Goal: Check status: Check status

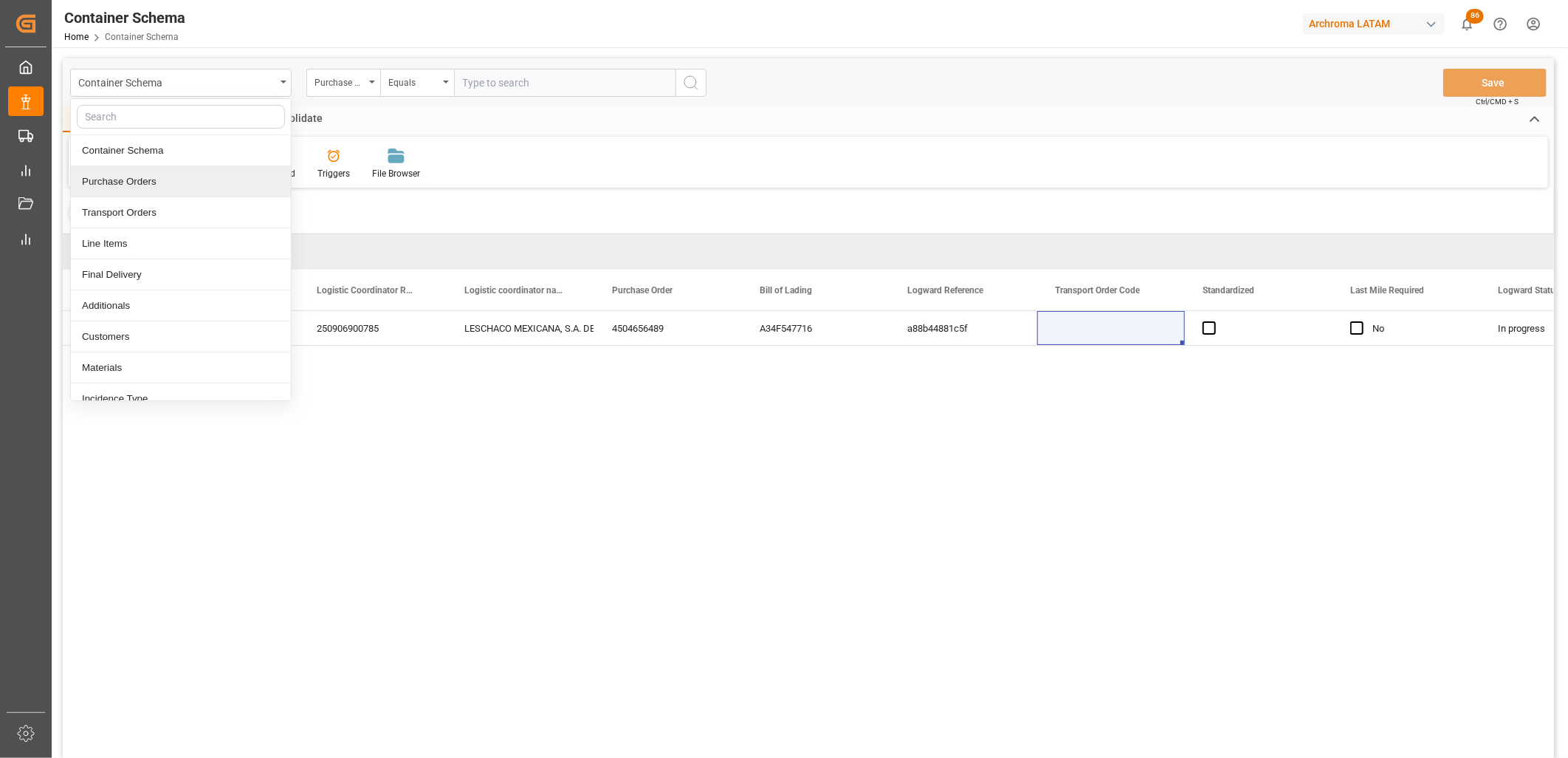
click at [153, 185] on div "Purchase Orders" at bounding box center [181, 181] width 220 height 31
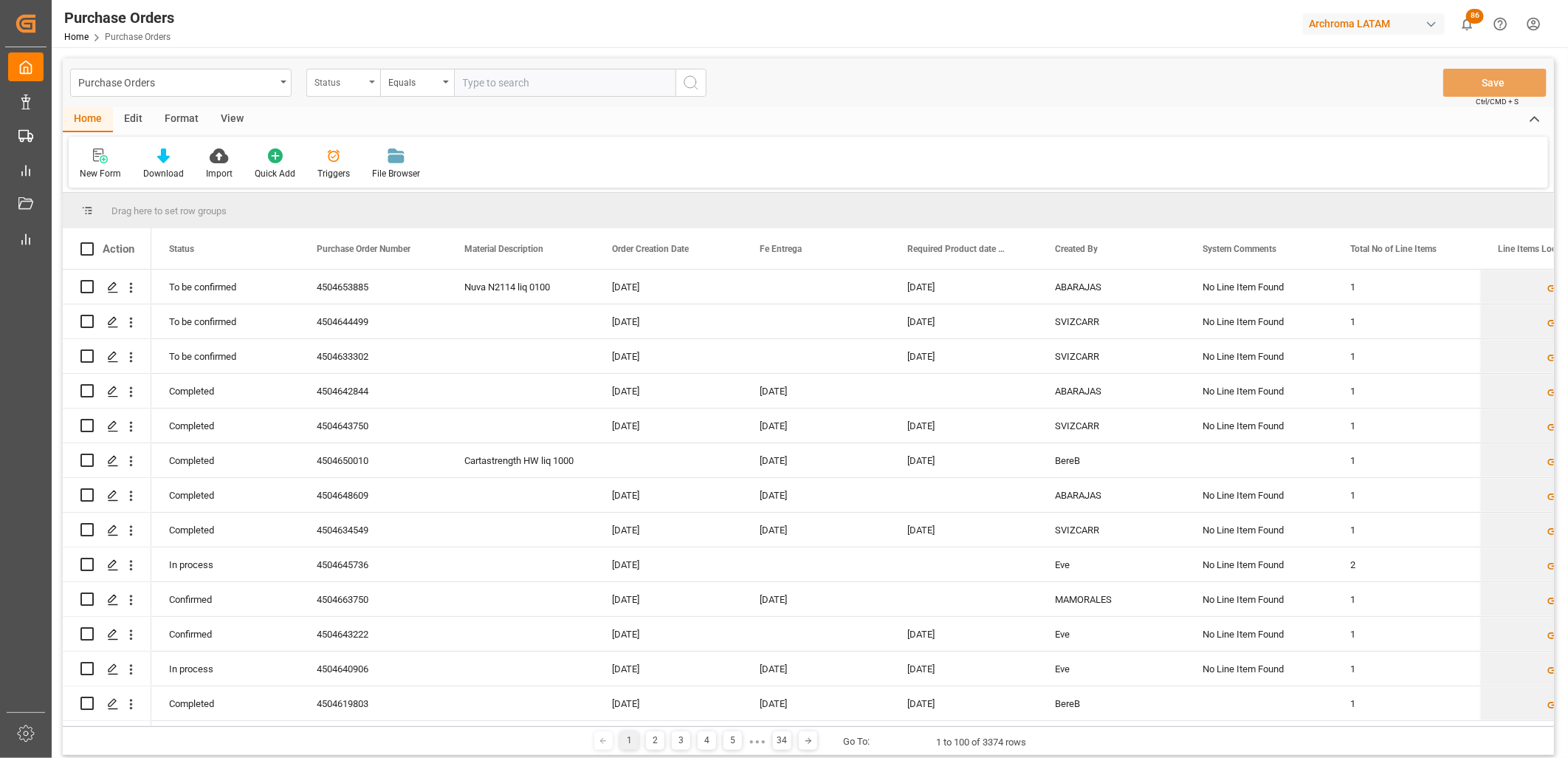
click at [373, 86] on div "Status" at bounding box center [343, 82] width 74 height 28
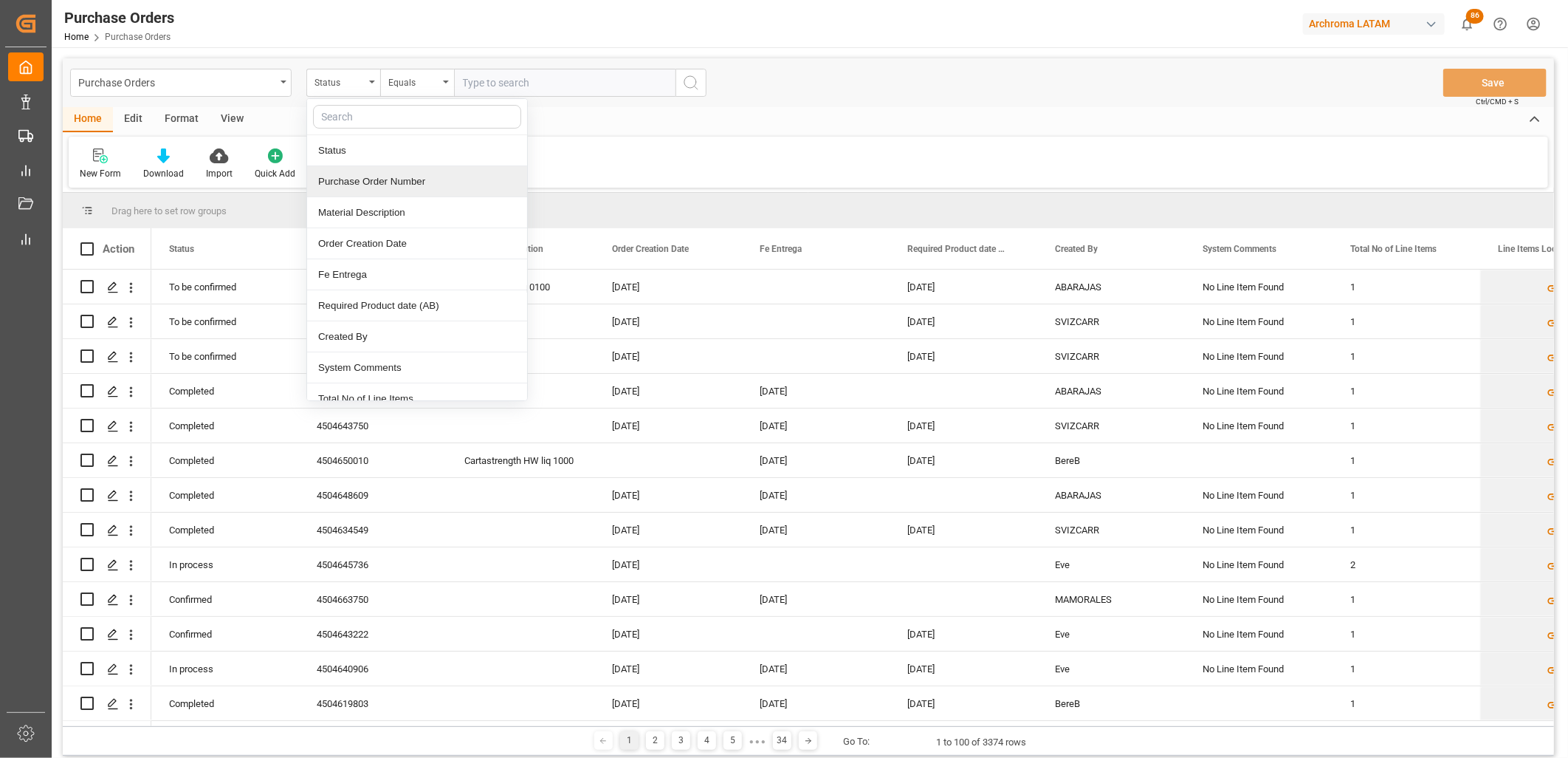
drag, startPoint x: 377, startPoint y: 179, endPoint x: 396, endPoint y: 145, distance: 38.9
click at [377, 178] on div "Purchase Order Number" at bounding box center [417, 181] width 220 height 31
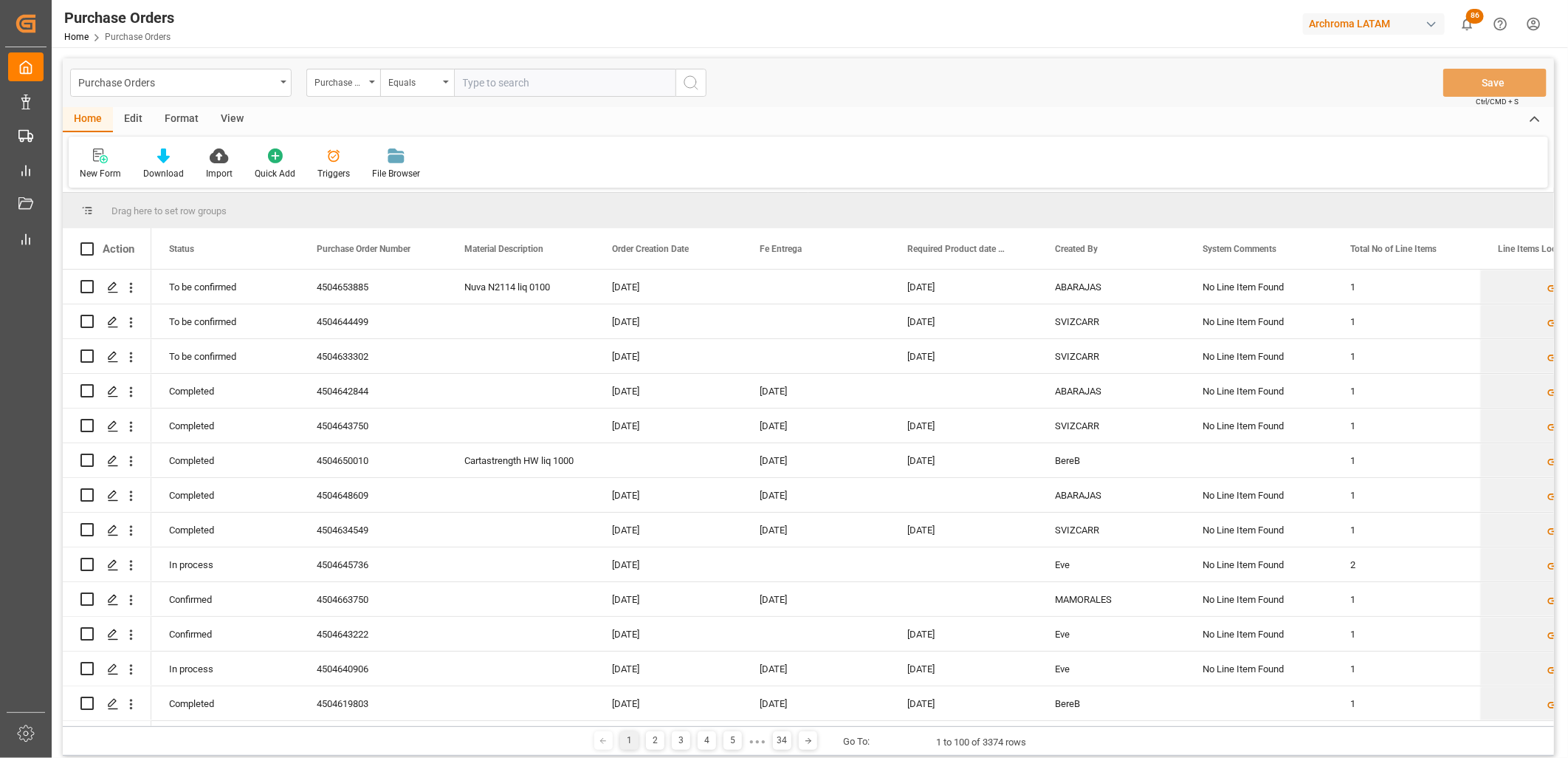
click at [500, 93] on input "text" at bounding box center [565, 82] width 221 height 28
paste input "4504633302"
type input "4504633302"
type input "}"
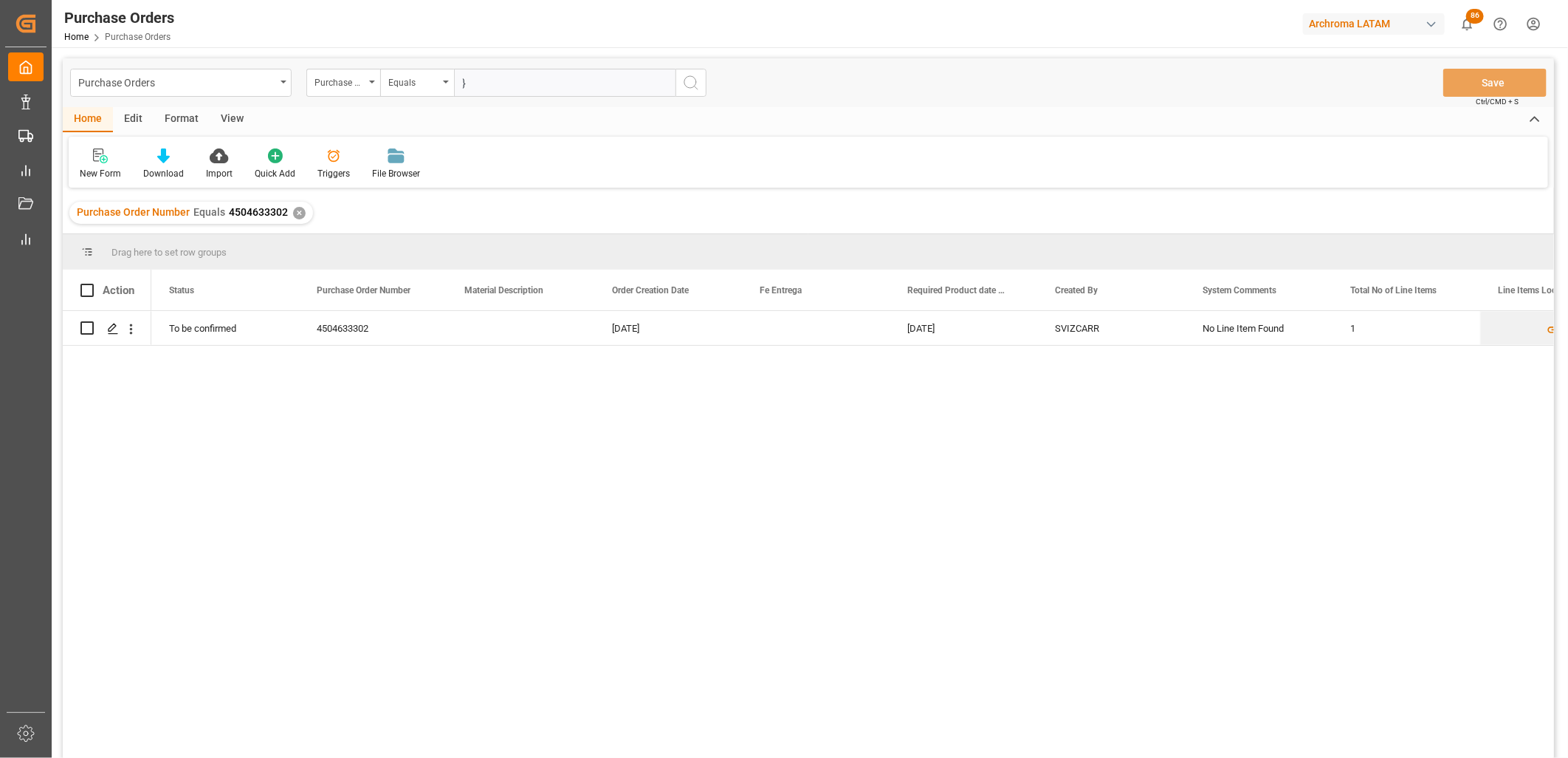
click at [473, 86] on input "}" at bounding box center [565, 82] width 221 height 28
click at [934, 335] on div "[DATE]" at bounding box center [963, 328] width 148 height 34
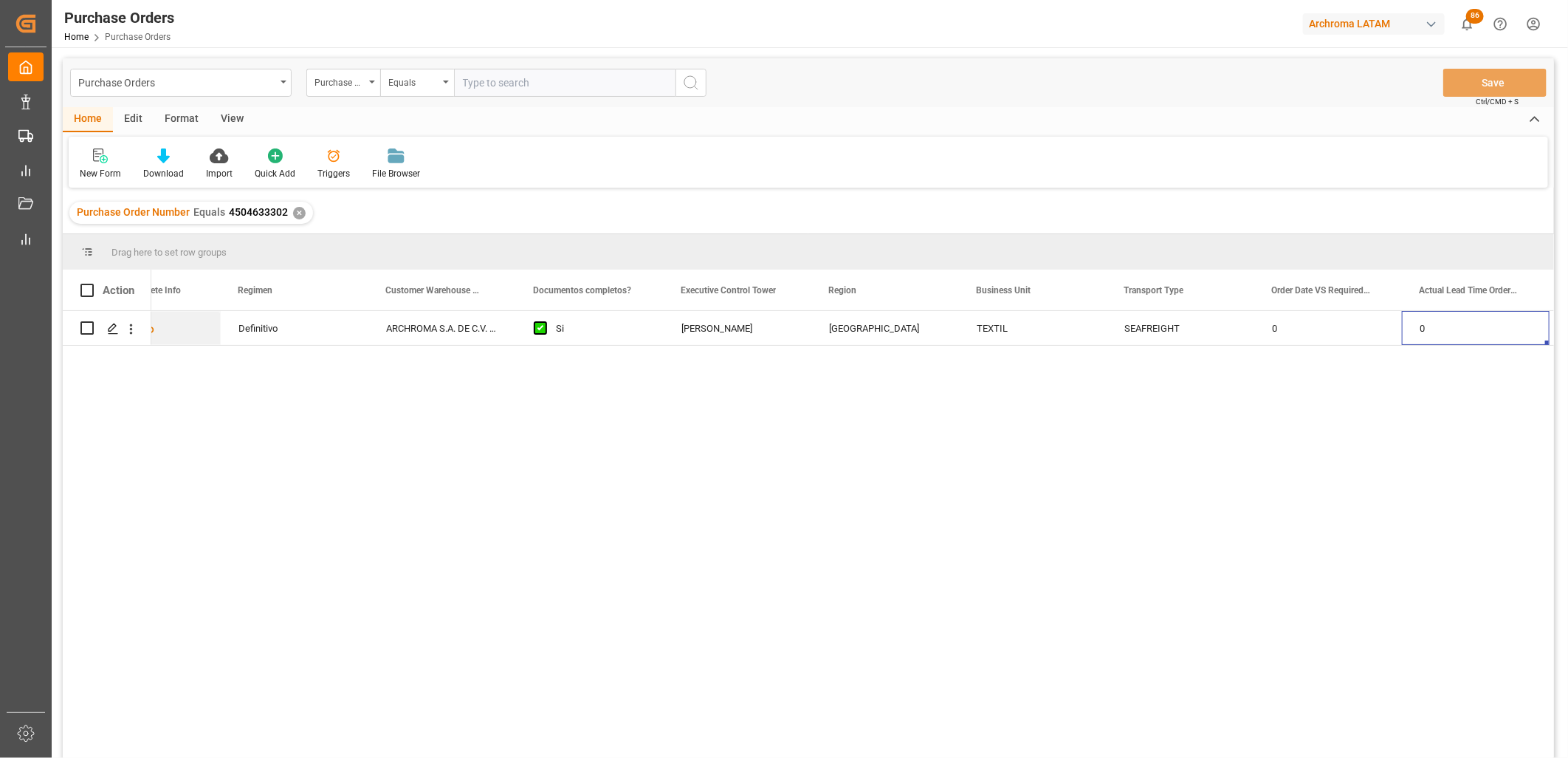
click at [295, 212] on div "✕" at bounding box center [299, 213] width 13 height 13
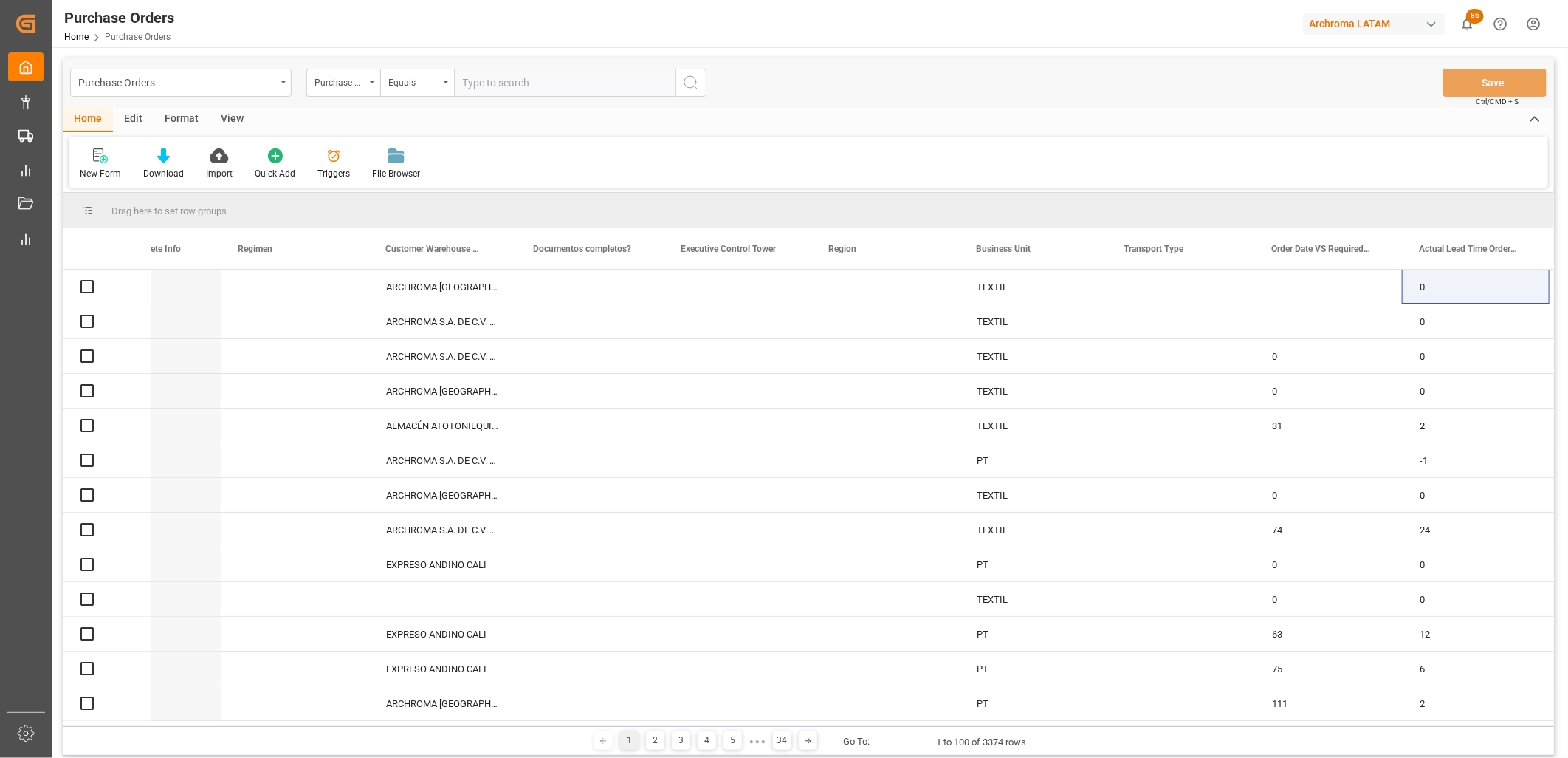
click at [475, 83] on input "text" at bounding box center [565, 82] width 221 height 28
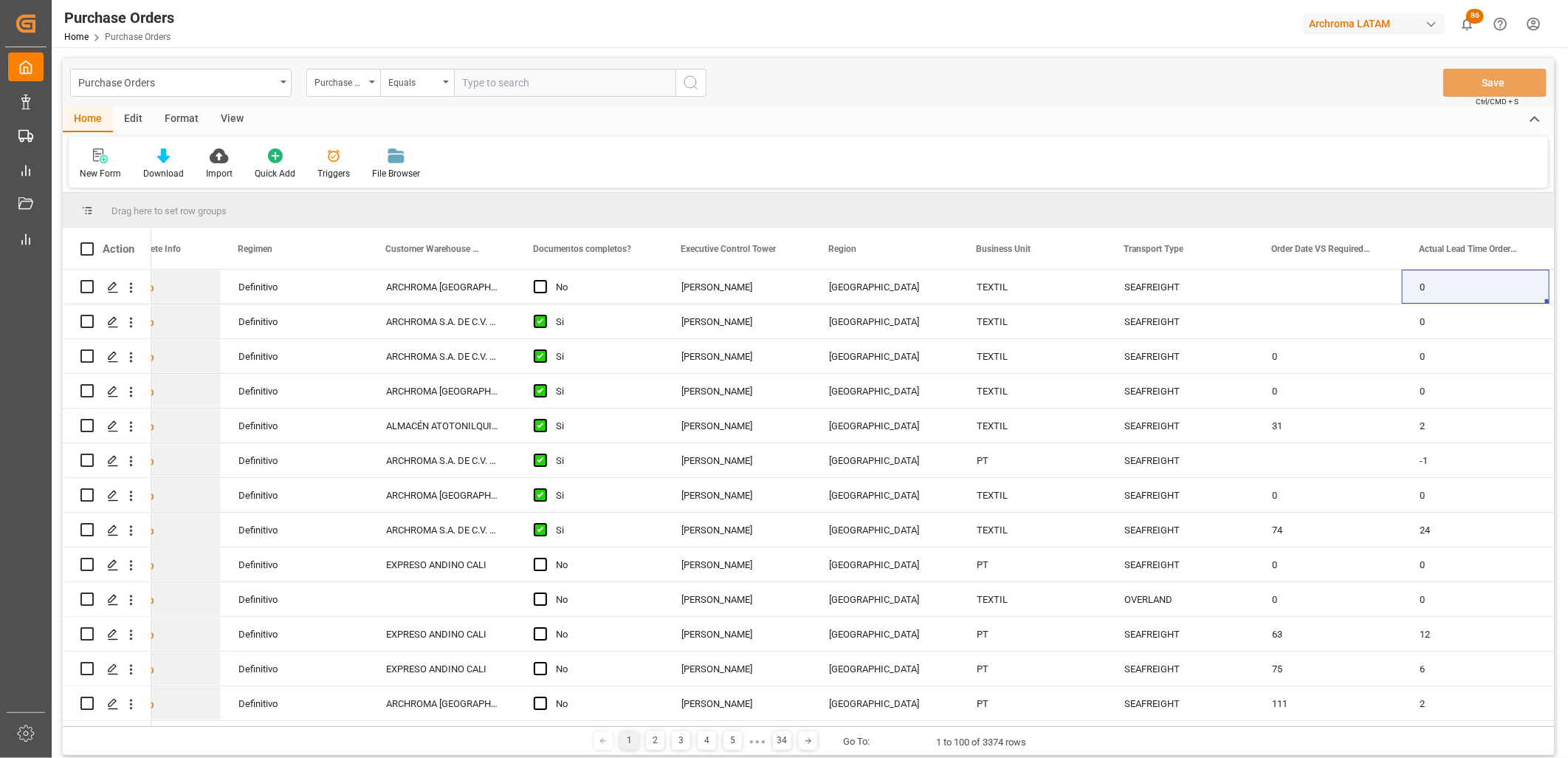
paste input "4504644499"
type input "4504644499"
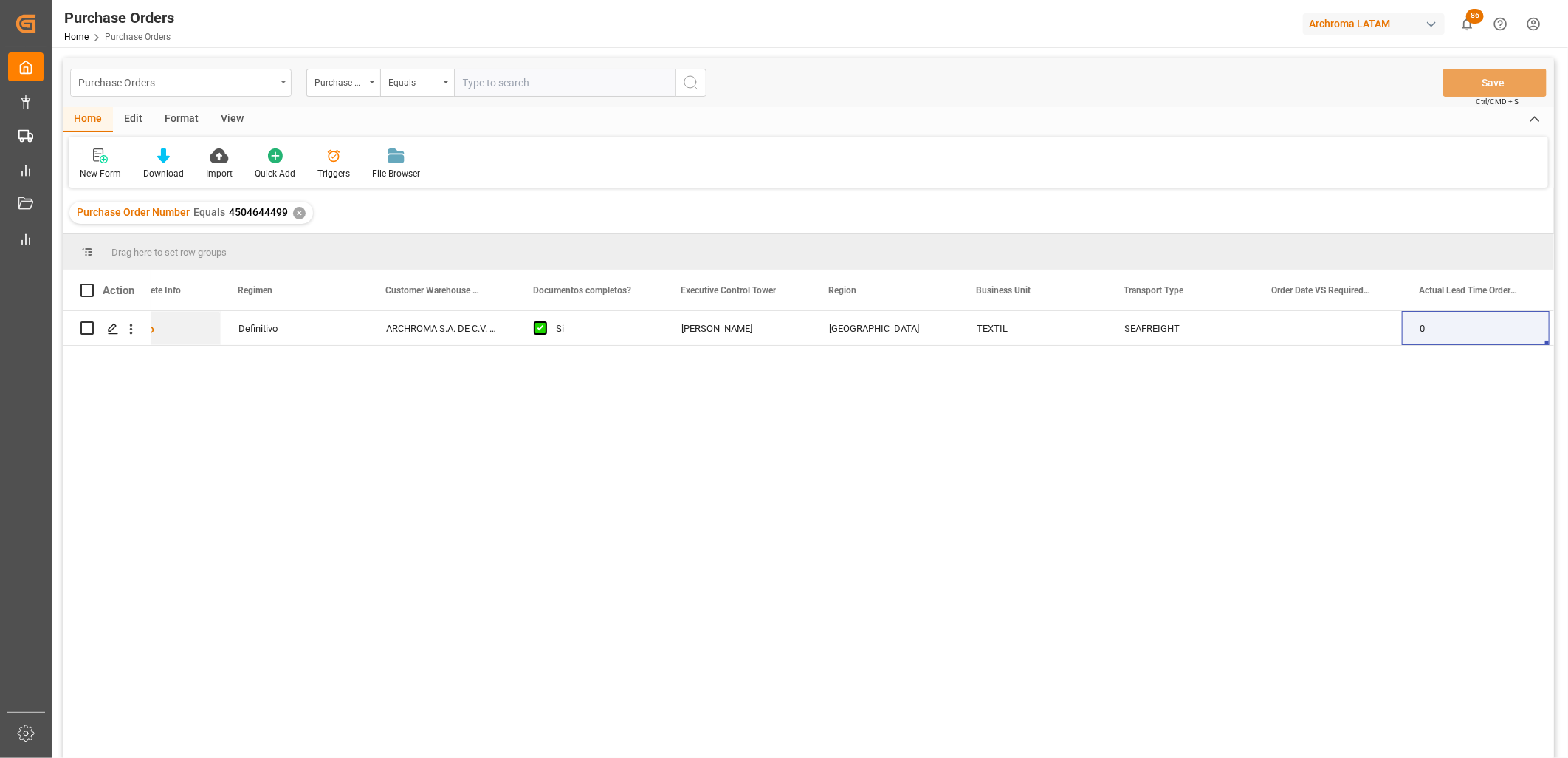
click at [122, 85] on div "Purchase Orders" at bounding box center [177, 82] width 197 height 19
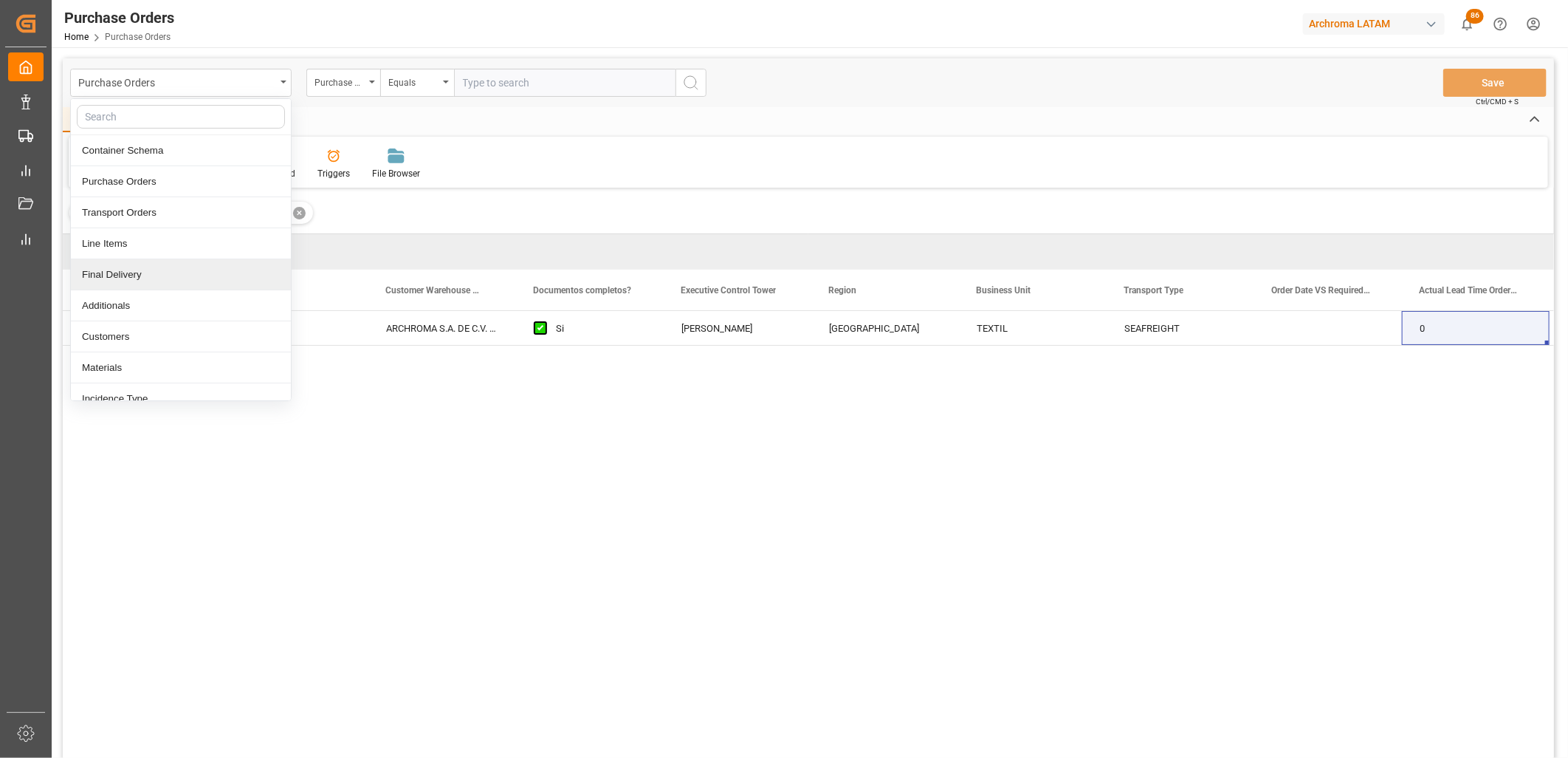
click at [155, 281] on div "Final Delivery" at bounding box center [181, 274] width 220 height 31
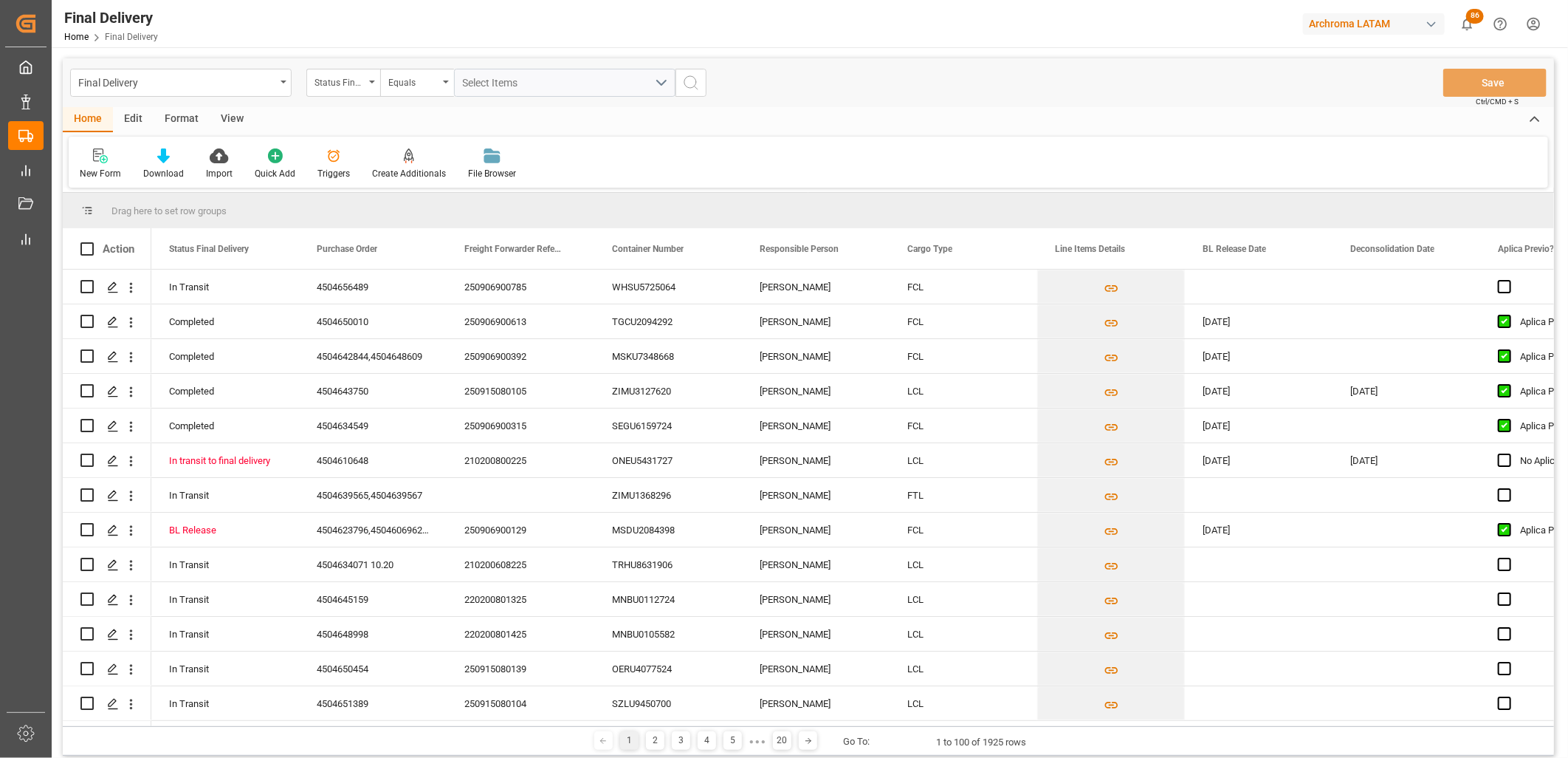
click at [327, 93] on div "Status Final Delivery" at bounding box center [343, 82] width 74 height 28
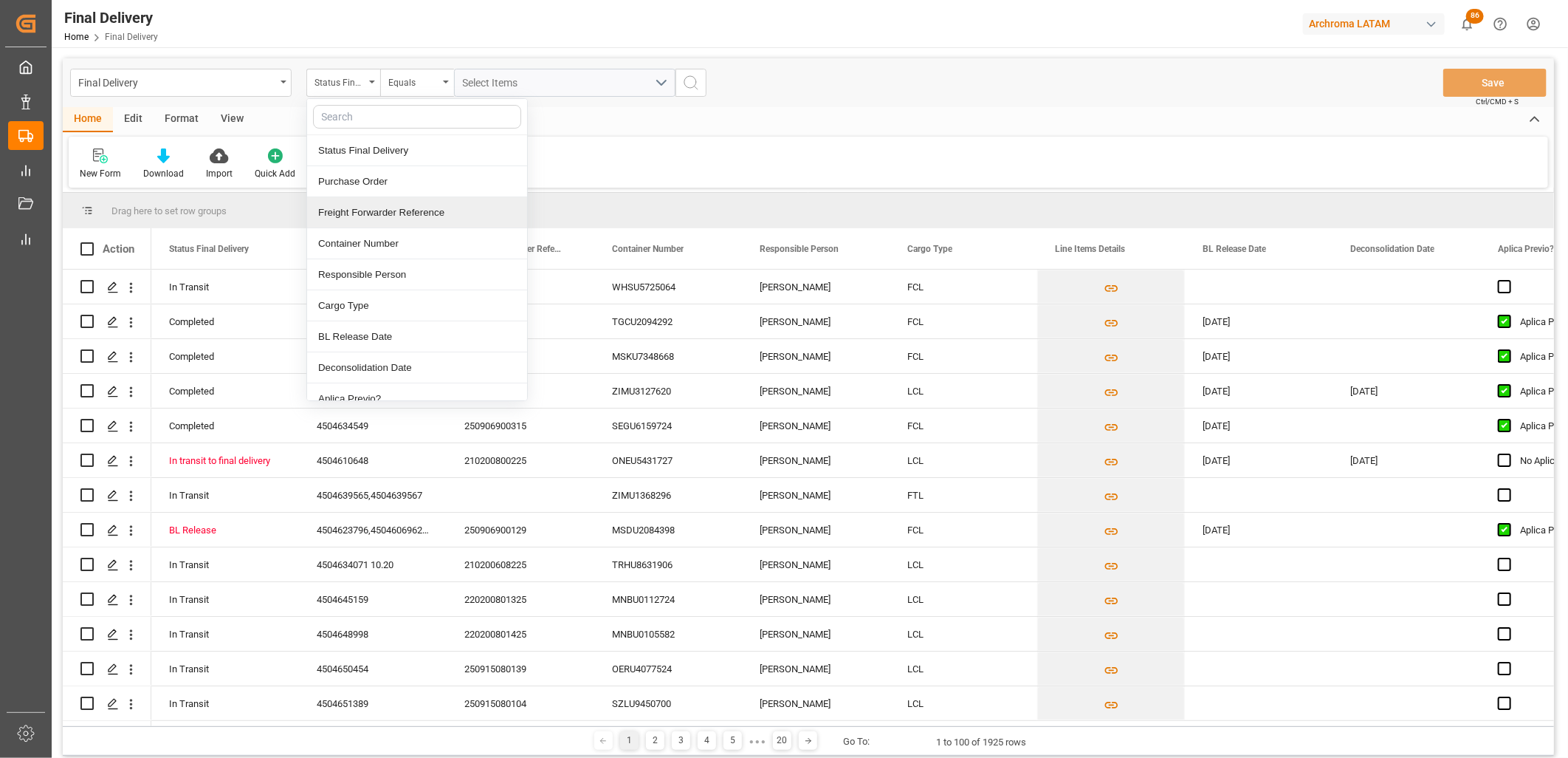
click at [353, 211] on div "Freight Forwarder Reference" at bounding box center [417, 212] width 220 height 31
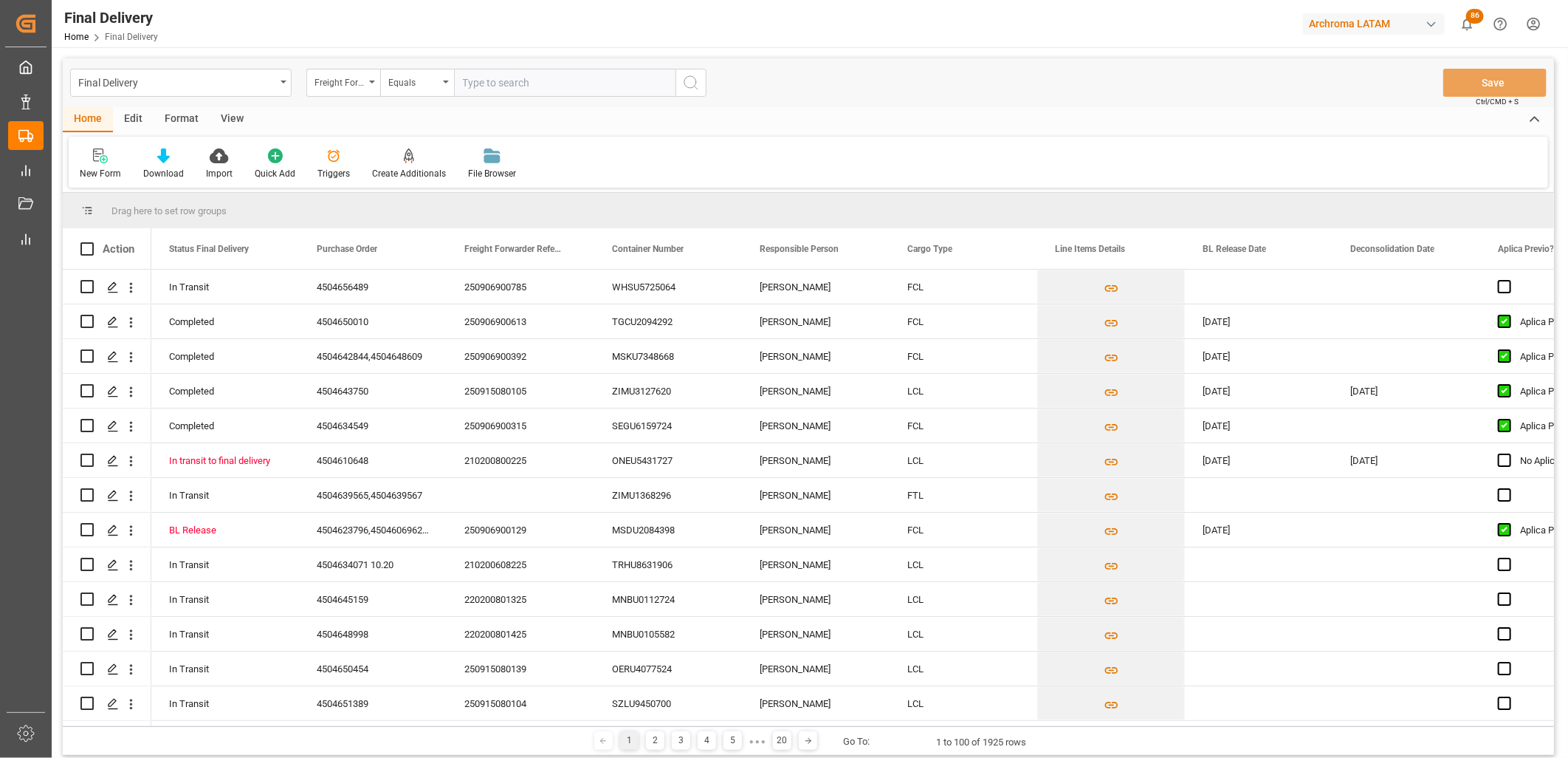
click at [475, 82] on input "text" at bounding box center [565, 82] width 221 height 28
type input "250906900483"
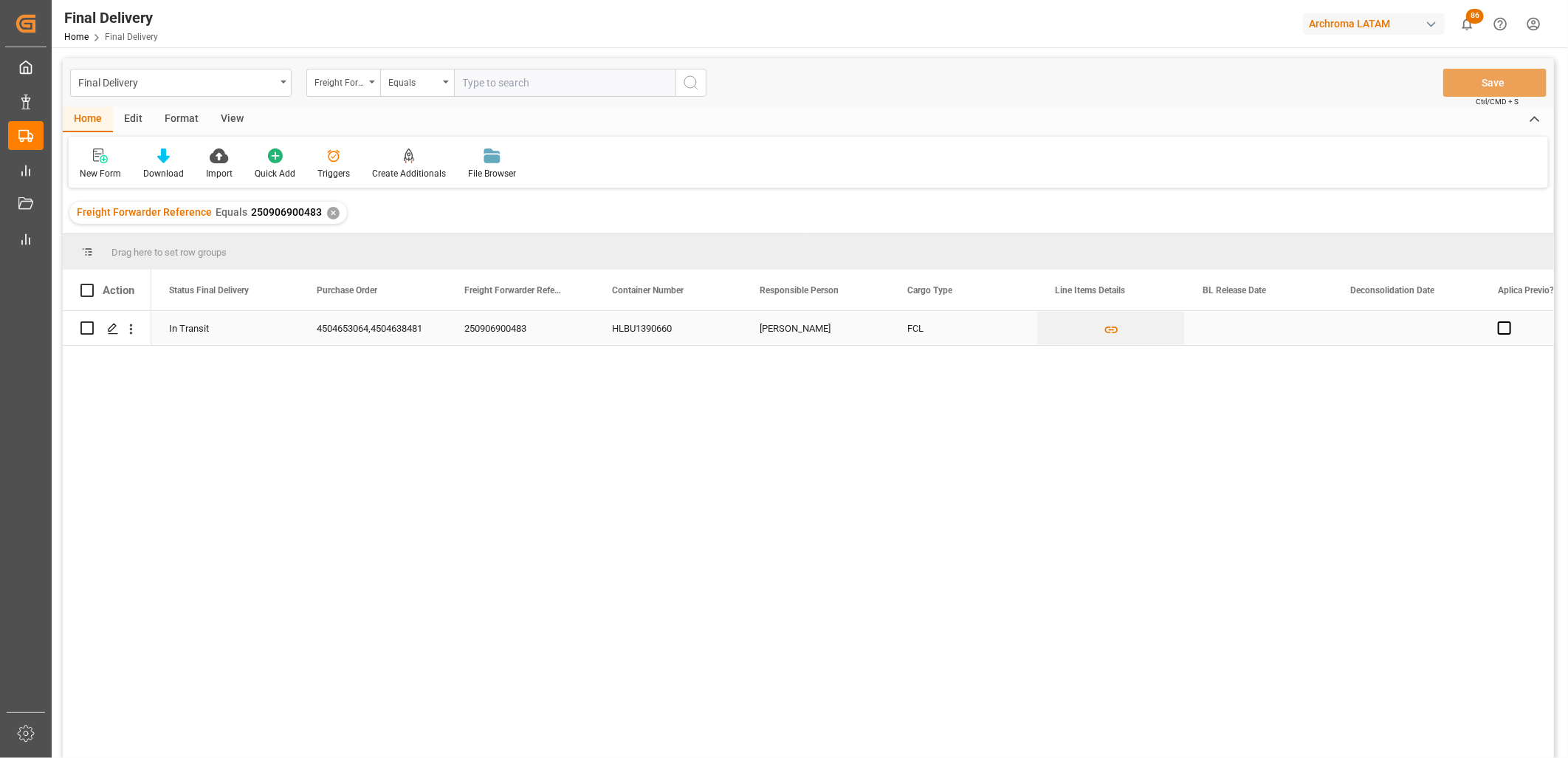
click at [1228, 330] on div "Press SPACE to select this row." at bounding box center [1259, 328] width 148 height 34
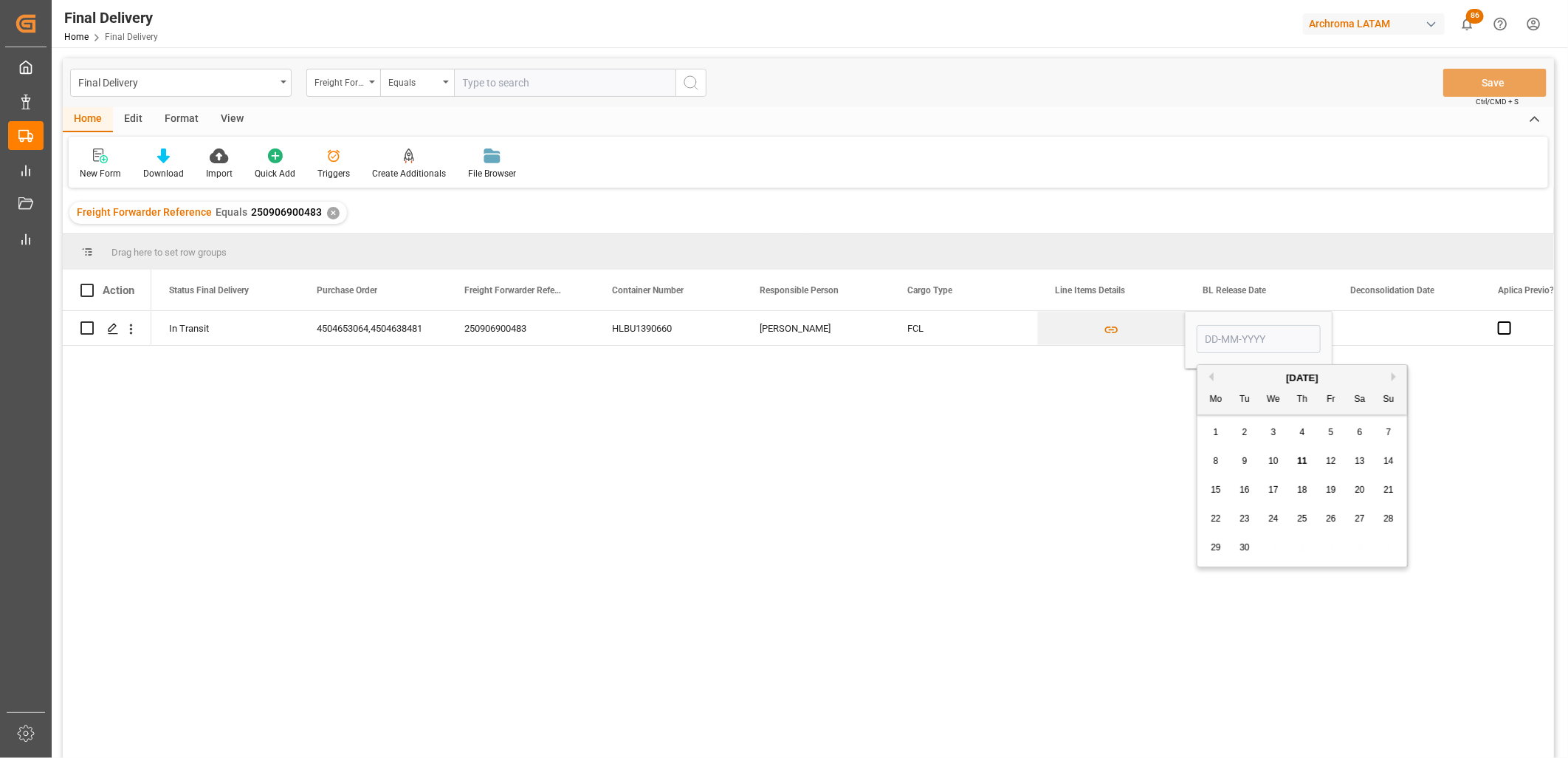
click at [1273, 460] on span "10" at bounding box center [1273, 460] width 9 height 10
type input "[DATE]"
click at [1385, 330] on div "Press SPACE to select this row." at bounding box center [1406, 328] width 148 height 34
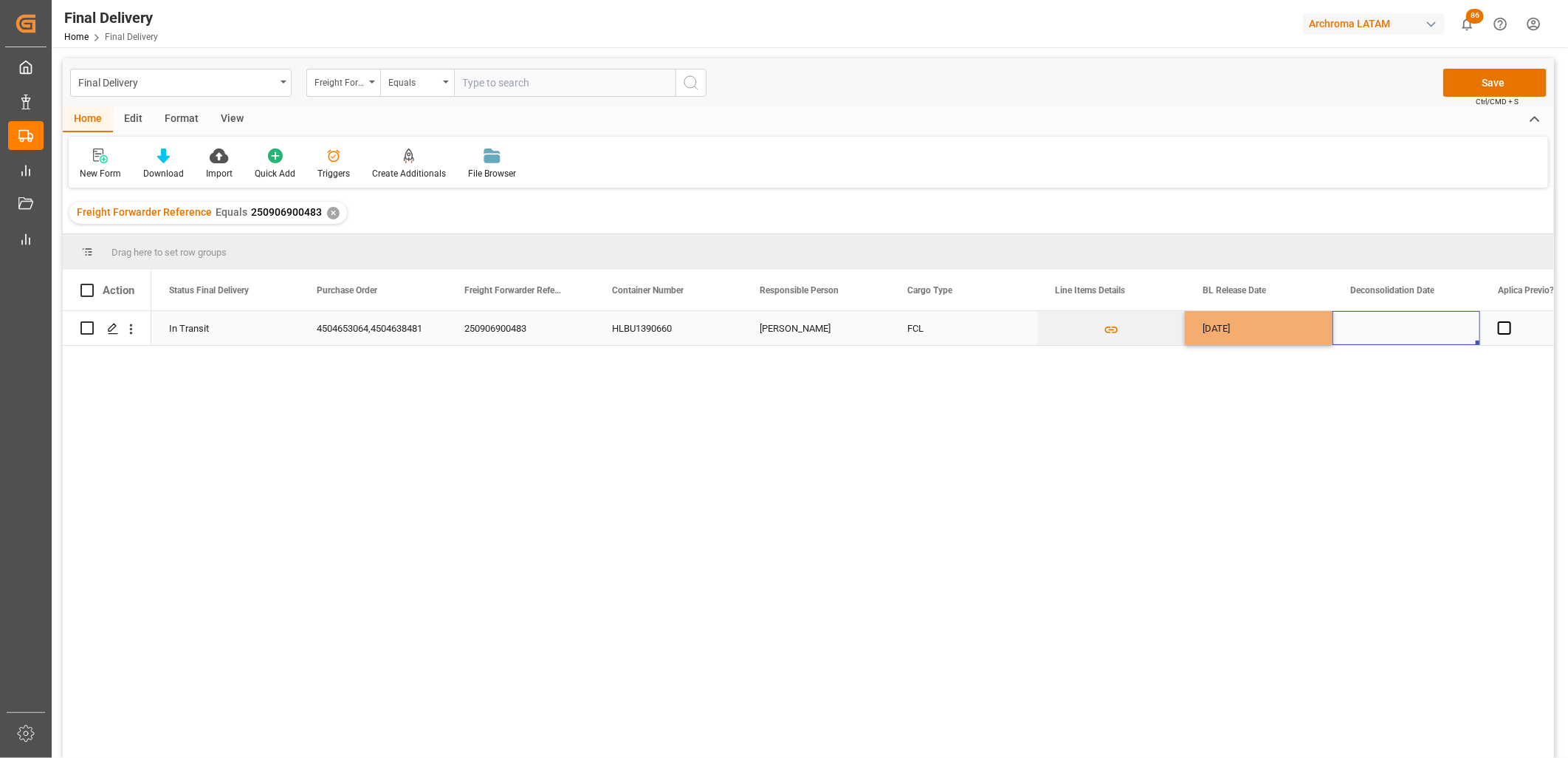
click at [1385, 330] on div "Press SPACE to select this row." at bounding box center [1406, 328] width 148 height 34
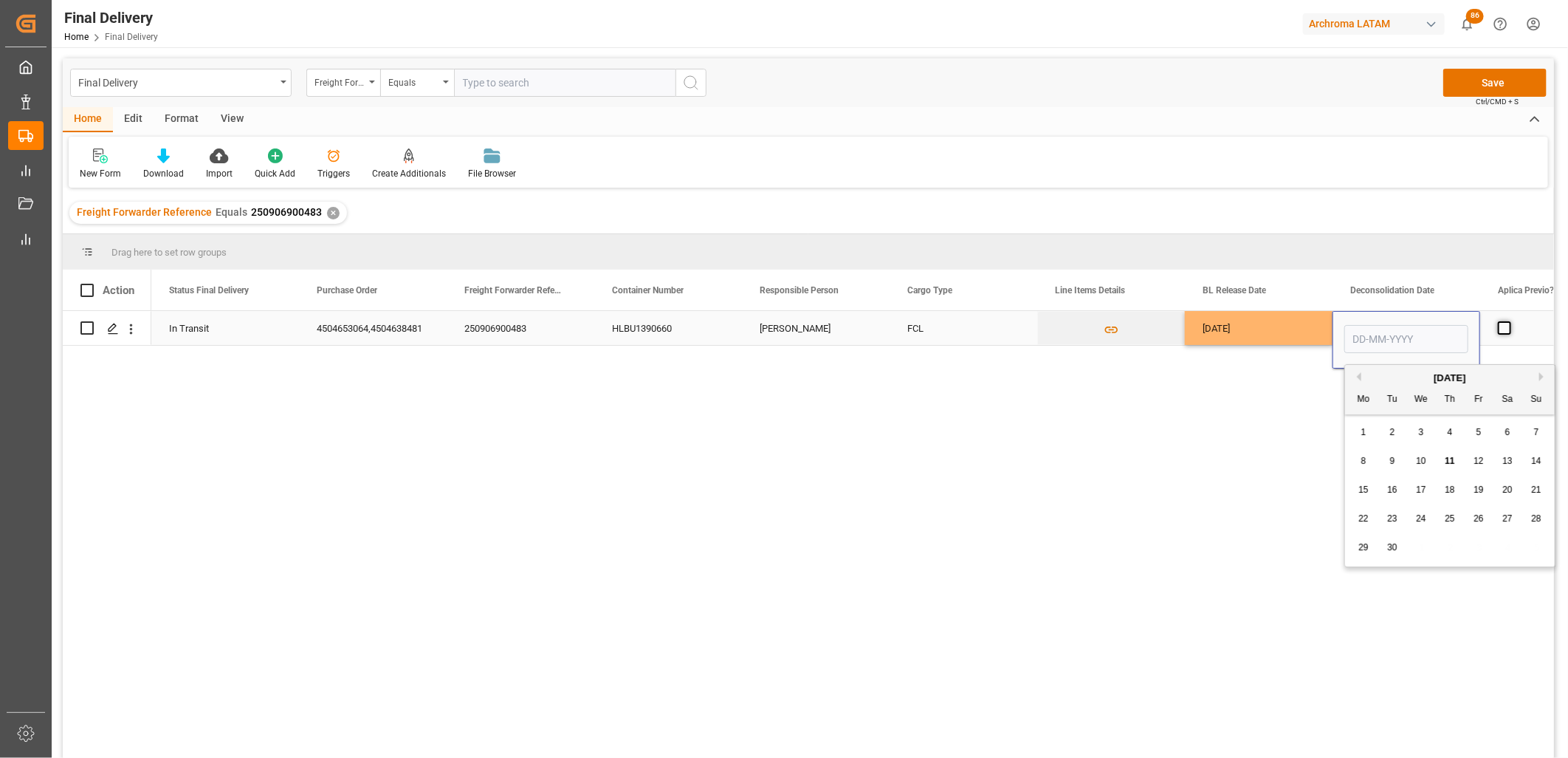
click at [1498, 326] on span "Press SPACE to select this row." at bounding box center [1504, 328] width 13 height 13
click at [1509, 321] on input "Press SPACE to select this row." at bounding box center [1509, 321] width 0 height 0
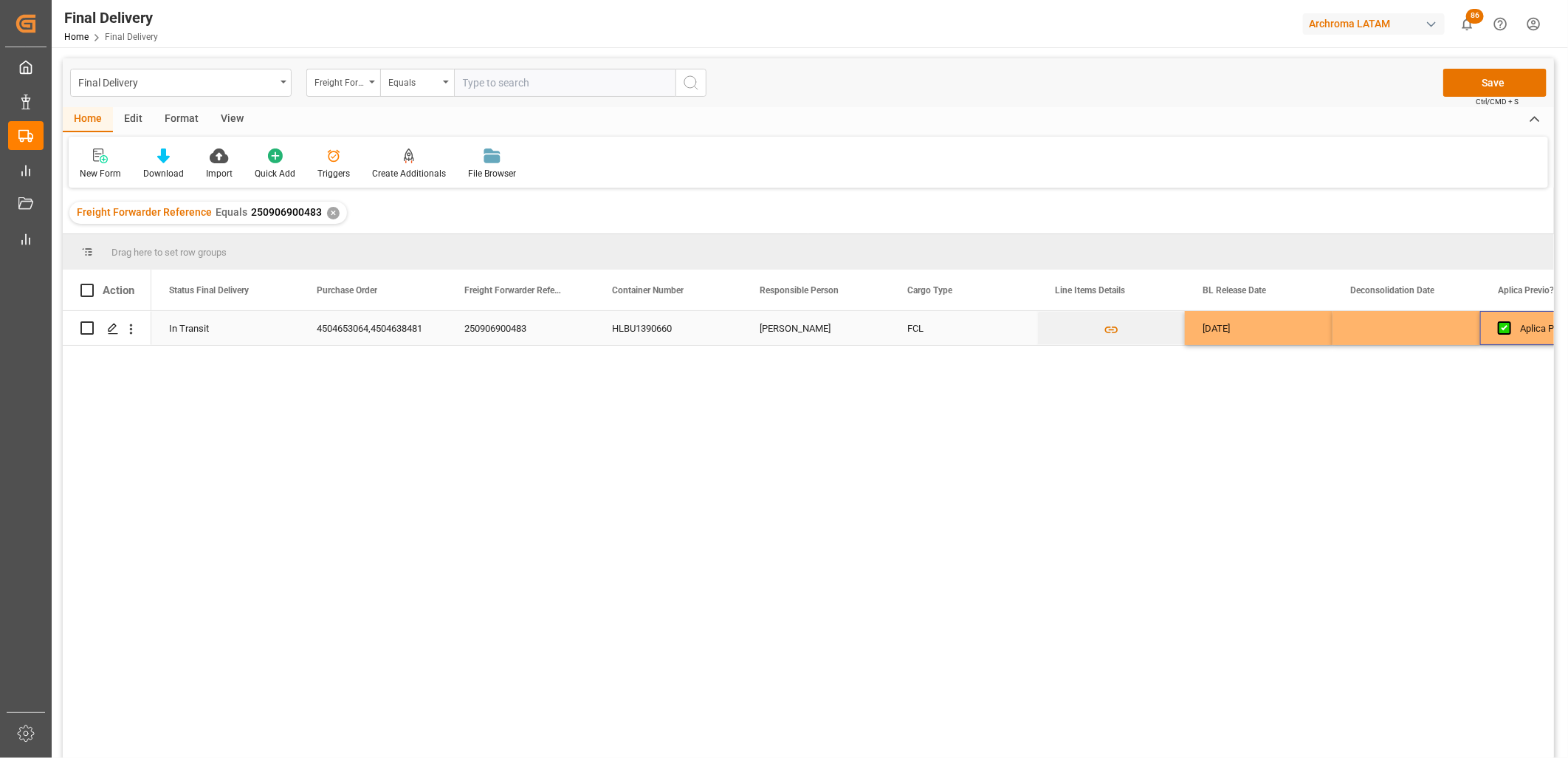
click at [1454, 335] on div "Press SPACE to select this row." at bounding box center [1406, 328] width 148 height 34
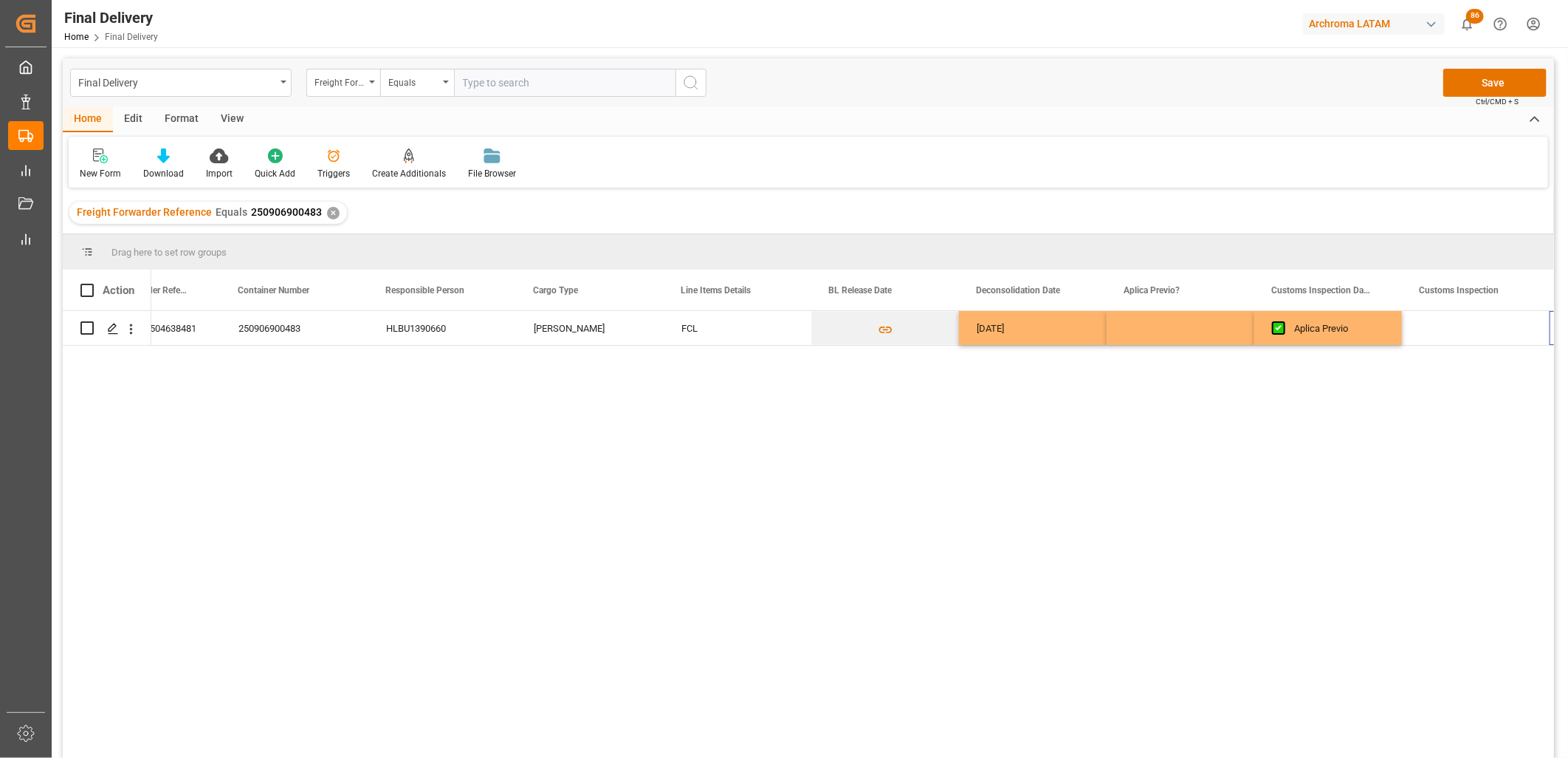
scroll to position [0, 374]
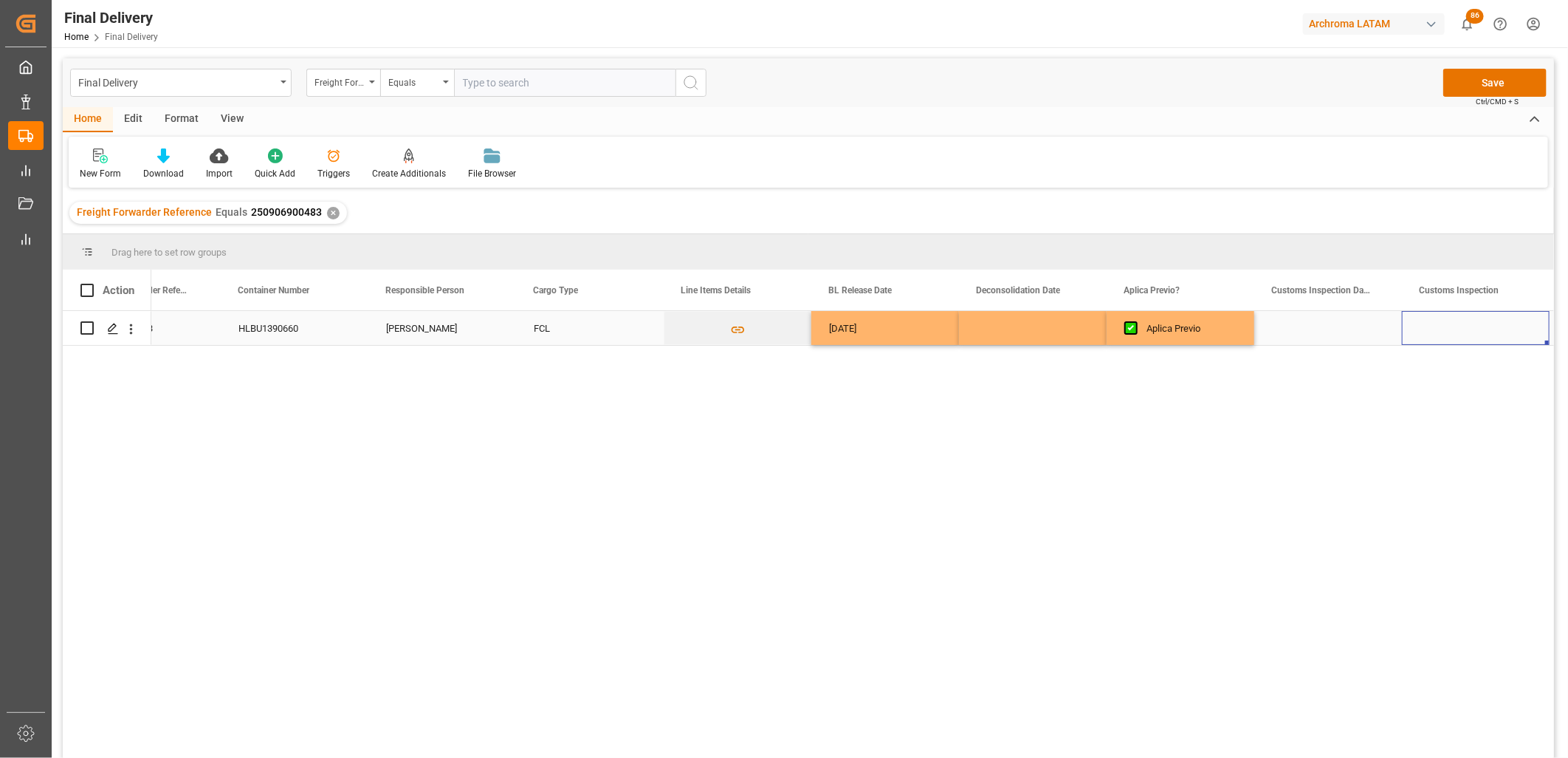
click at [1323, 332] on div "Press SPACE to select this row." at bounding box center [1329, 328] width 148 height 34
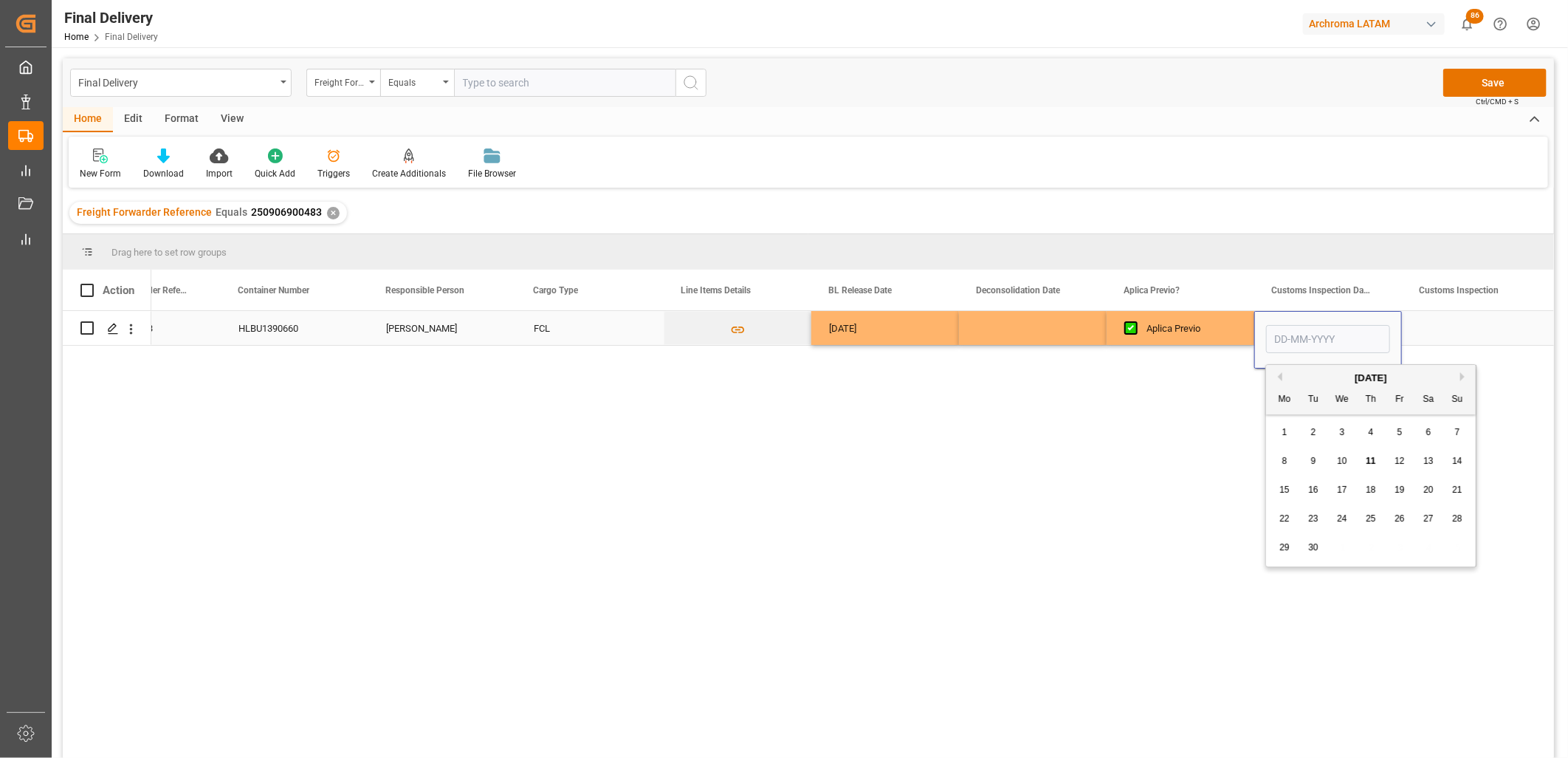
click at [1323, 332] on input "Press SPACE to select this row." at bounding box center [1329, 339] width 124 height 28
click at [1293, 418] on div "1 2 3 4 5 6 7" at bounding box center [1371, 432] width 202 height 29
click at [1393, 456] on div "12" at bounding box center [1400, 461] width 19 height 18
type input "[DATE]"
click at [1448, 328] on div "Press SPACE to select this row." at bounding box center [1476, 328] width 148 height 34
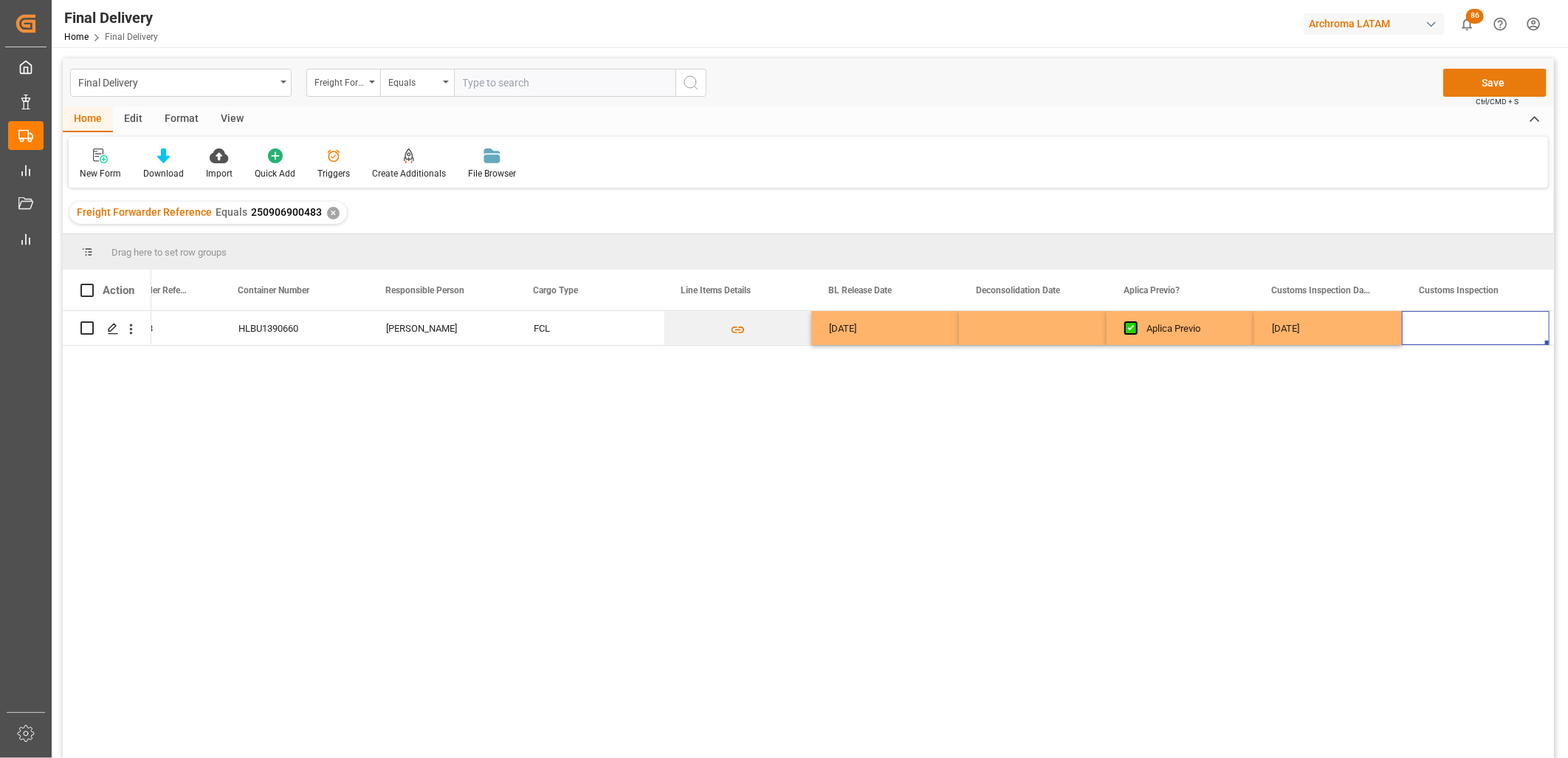
click at [1474, 83] on button "Save" at bounding box center [1495, 82] width 104 height 28
